Goal: Check status: Check status

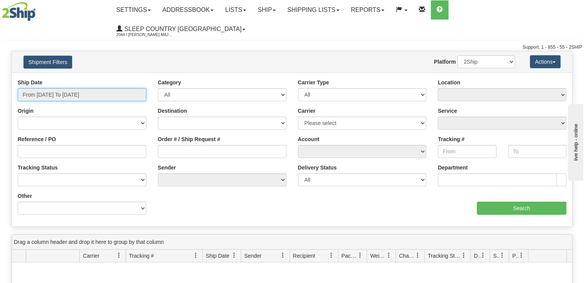
click at [96, 88] on input "From 10/09/2025 To 10/10/2025" at bounding box center [82, 94] width 129 height 13
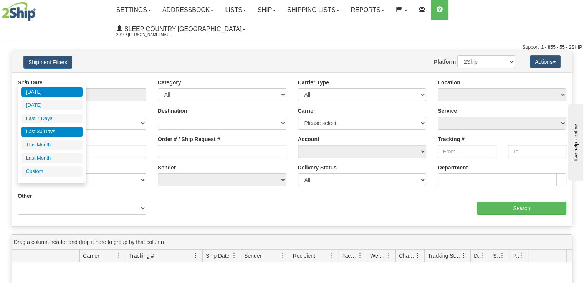
click at [58, 135] on li "Last 30 Days" at bounding box center [51, 132] width 61 height 10
type input "From 09/11/2025 To 10/10/2025"
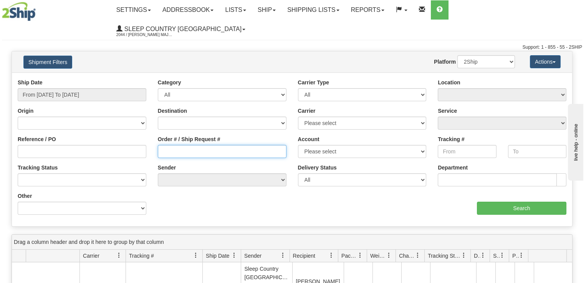
click at [170, 145] on input "Order # / Ship Request #" at bounding box center [222, 151] width 129 height 13
paste input "9000I147668"
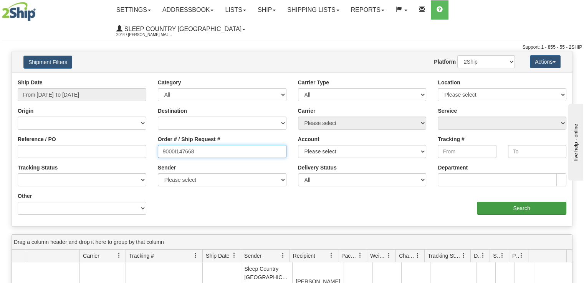
type input "9000I147668"
click at [517, 202] on input "Search" at bounding box center [521, 208] width 89 height 13
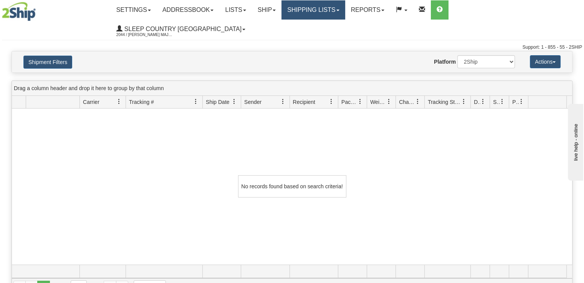
click at [345, 10] on link "Shipping lists" at bounding box center [312, 9] width 63 height 19
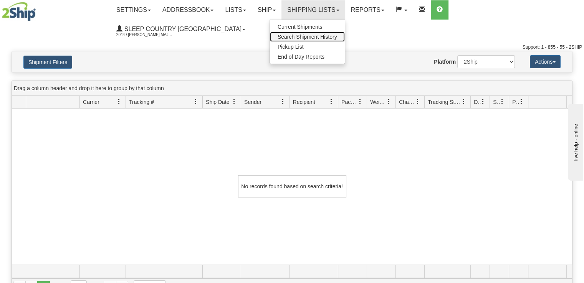
click at [337, 38] on span "Search Shipment History" at bounding box center [306, 37] width 59 height 6
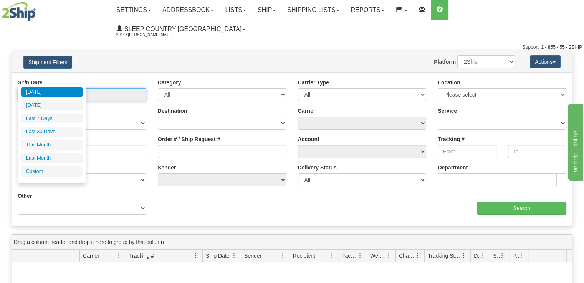
click at [86, 88] on input "From [DATE] To [DATE]" at bounding box center [82, 94] width 129 height 13
click at [72, 128] on li "Last 30 Days" at bounding box center [51, 132] width 61 height 10
type input "From [DATE] To [DATE]"
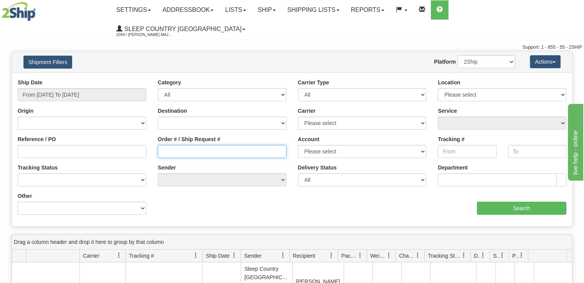
click at [213, 145] on input "Order # / Ship Request #" at bounding box center [222, 151] width 129 height 13
paste input "9000I147668"
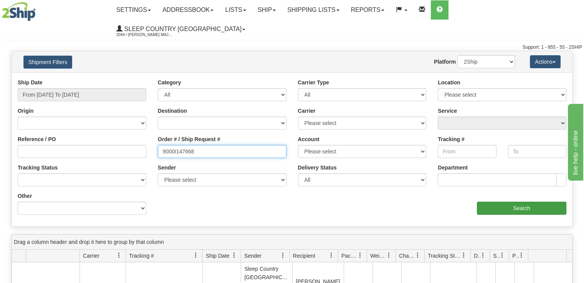
type input "9000I147668"
click at [497, 202] on input "Search" at bounding box center [521, 208] width 89 height 13
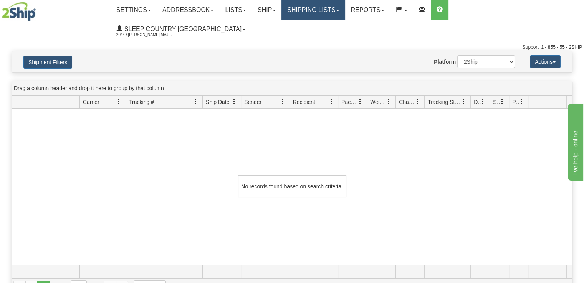
click at [345, 11] on link "Shipping lists" at bounding box center [312, 9] width 63 height 19
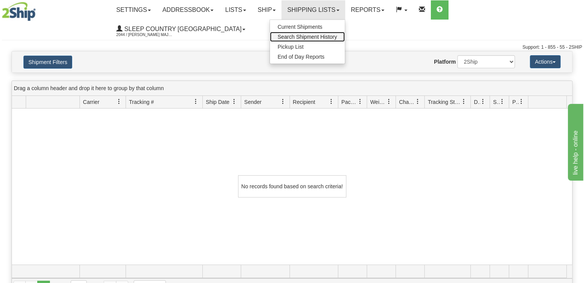
click at [337, 38] on span "Search Shipment History" at bounding box center [306, 37] width 59 height 6
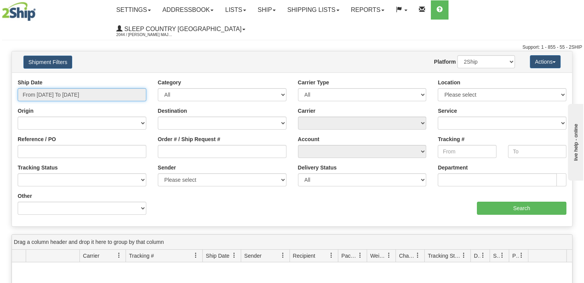
click at [78, 88] on input "From [DATE] To [DATE]" at bounding box center [82, 94] width 129 height 13
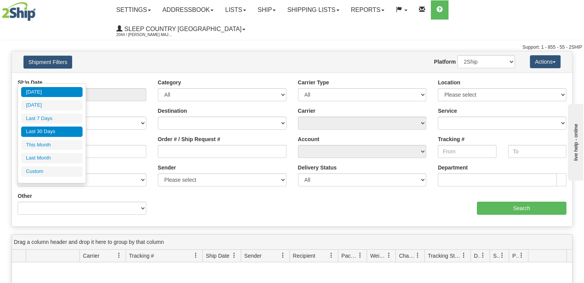
click at [71, 133] on li "Last 30 Days" at bounding box center [51, 132] width 61 height 10
type input "From [DATE] To [DATE]"
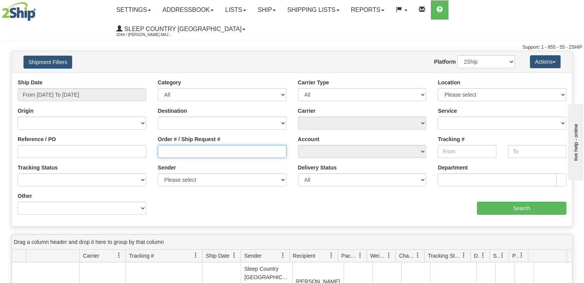
click at [222, 145] on input "Order # / Ship Request #" at bounding box center [222, 151] width 129 height 13
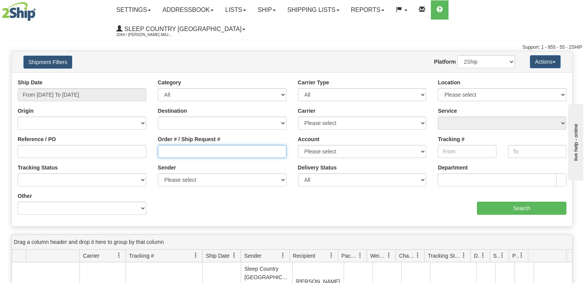
paste input "9000I147668"
type input "9000I147668"
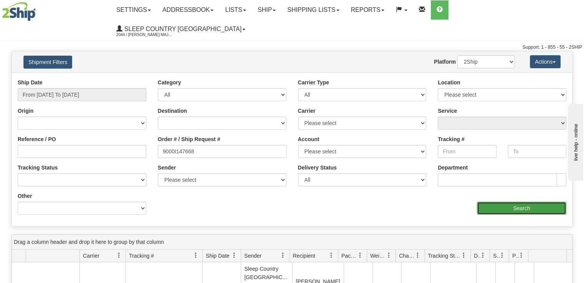
click at [534, 202] on input "Search" at bounding box center [521, 208] width 89 height 13
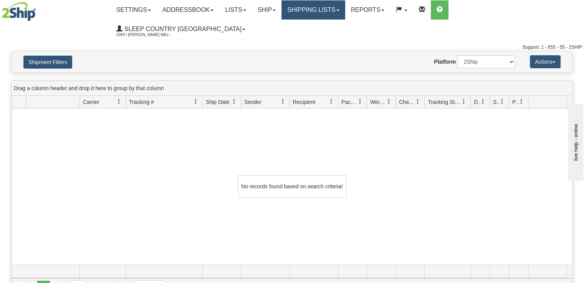
click at [339, 10] on span at bounding box center [337, 11] width 3 height 2
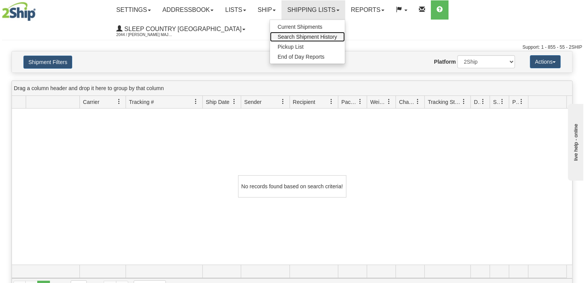
click at [337, 34] on span "Search Shipment History" at bounding box center [306, 37] width 59 height 6
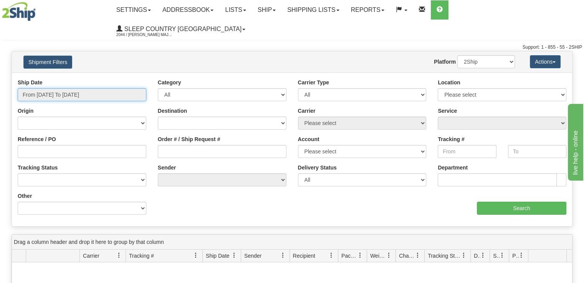
click at [123, 88] on input "From 10/09/2025 To 10/10/2025" at bounding box center [82, 94] width 129 height 13
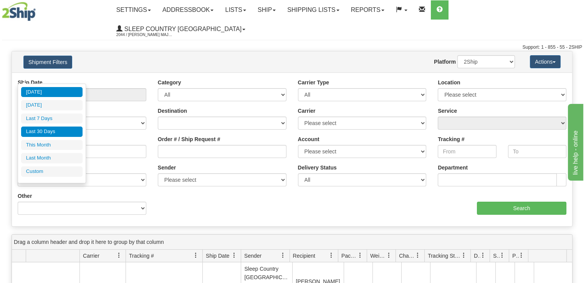
click at [59, 132] on li "Last 30 Days" at bounding box center [51, 132] width 61 height 10
type input "From 09/11/2025 To 10/10/2025"
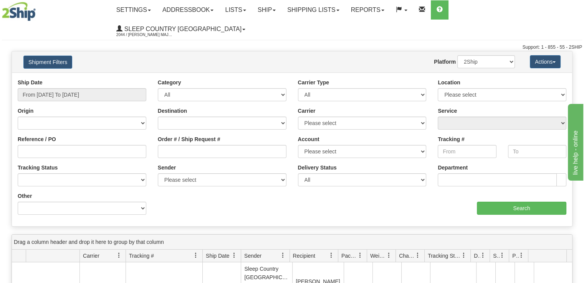
click at [202, 139] on div "Order # / Ship Request #" at bounding box center [222, 149] width 140 height 28
click at [202, 145] on input "Order # / Ship Request #" at bounding box center [222, 151] width 129 height 13
click at [213, 145] on input "Order # / Ship Request #" at bounding box center [222, 151] width 129 height 13
paste input "9000I147668"
type input "9000I147668"
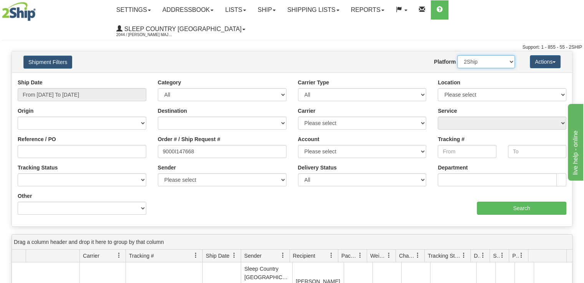
click at [508, 55] on select "2Ship Imported" at bounding box center [486, 61] width 58 height 13
select select "1"
click at [457, 55] on select "2Ship Imported" at bounding box center [486, 61] width 58 height 13
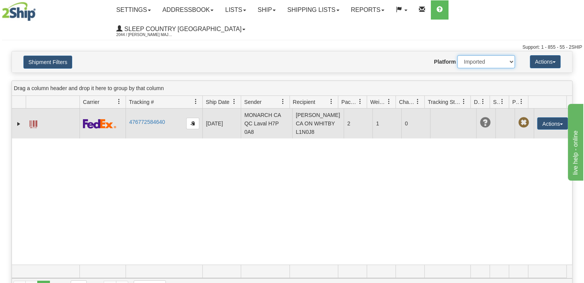
click at [155, 109] on td "476772584640" at bounding box center [163, 124] width 77 height 30
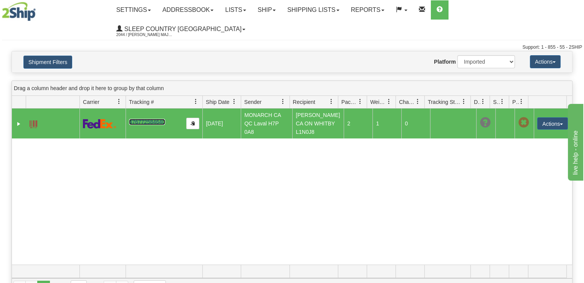
click at [140, 119] on link "476772584640" at bounding box center [147, 122] width 36 height 6
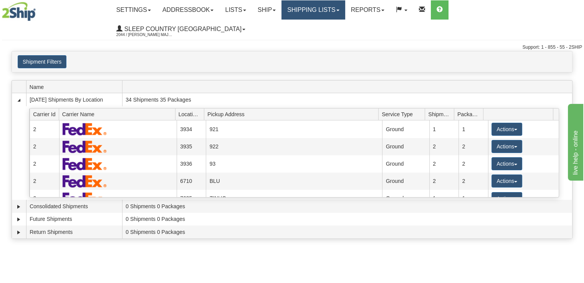
click at [345, 12] on link "Shipping lists" at bounding box center [312, 9] width 63 height 19
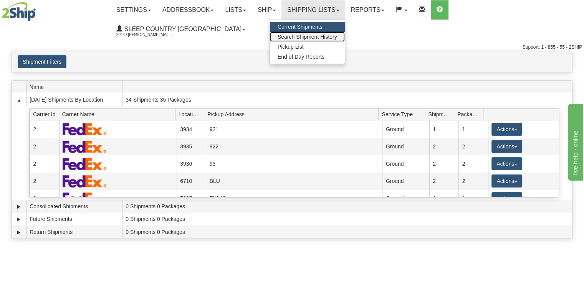
click at [345, 33] on link "Search Shipment History" at bounding box center [307, 37] width 75 height 10
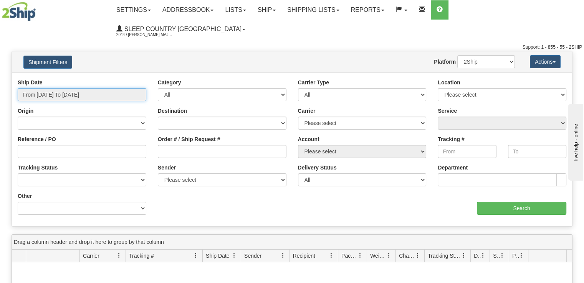
click at [118, 88] on input "From [DATE] To [DATE]" at bounding box center [82, 94] width 129 height 13
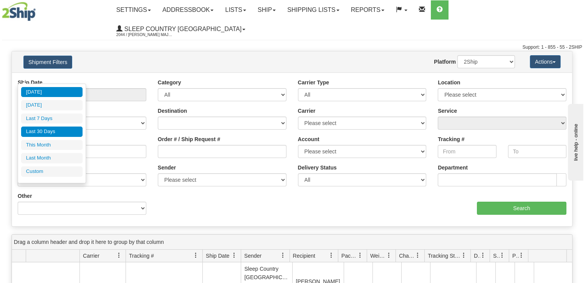
click at [63, 134] on li "Last 30 Days" at bounding box center [51, 132] width 61 height 10
type input "From [DATE] To [DATE]"
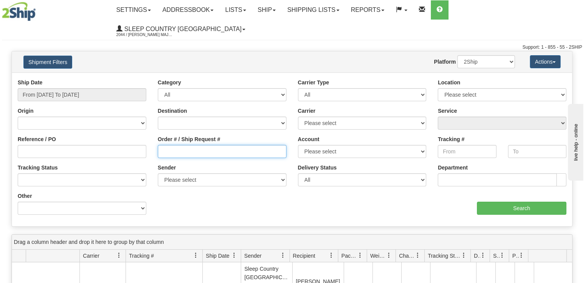
click at [190, 145] on input "Order # / Ship Request #" at bounding box center [222, 151] width 129 height 13
paste input "9007I138553"
type input "9007I138553"
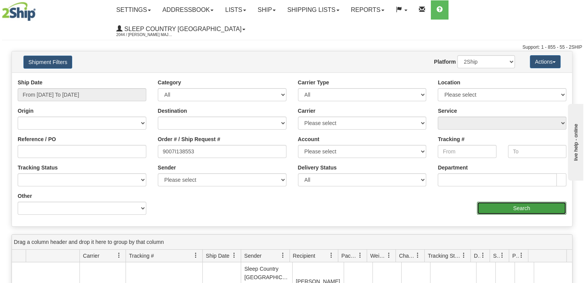
click at [491, 202] on input "Search" at bounding box center [521, 208] width 89 height 13
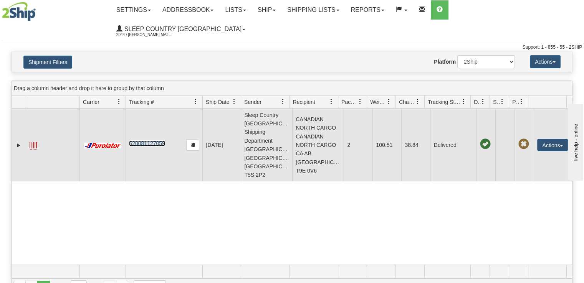
click at [144, 140] on link "520081127059" at bounding box center [147, 143] width 36 height 6
